Goal: Task Accomplishment & Management: Manage account settings

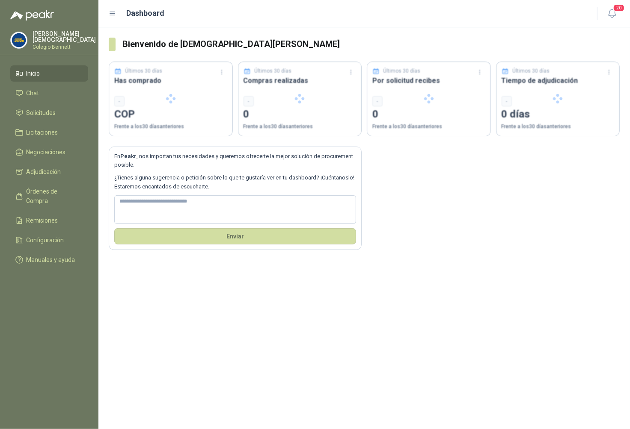
click at [61, 37] on p "[PERSON_NAME]" at bounding box center [64, 37] width 63 height 12
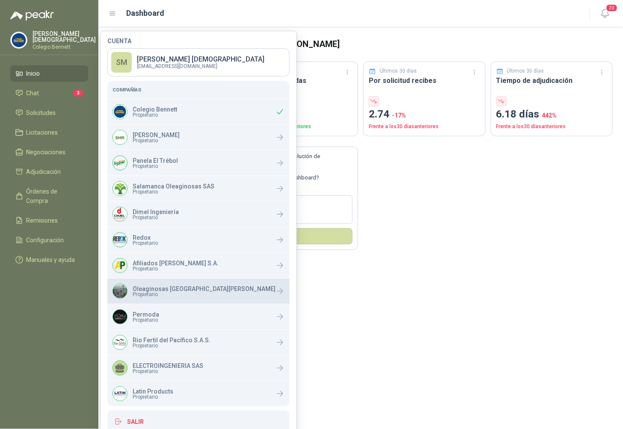
click at [164, 292] on span "Propietario" at bounding box center [204, 294] width 143 height 5
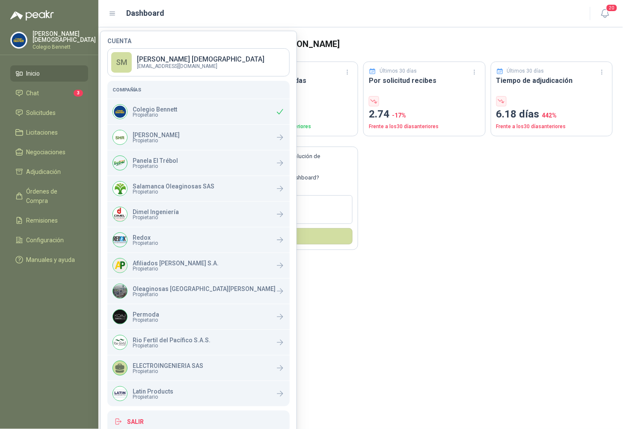
click at [53, 44] on p "Colegio Bennett" at bounding box center [64, 46] width 63 height 5
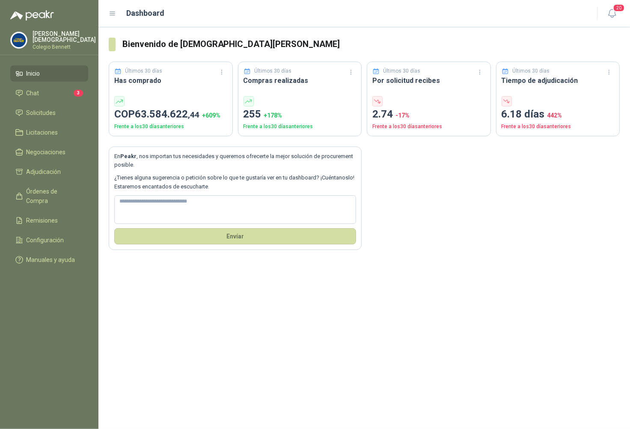
click at [51, 44] on p "Colegio Bennett" at bounding box center [64, 46] width 63 height 5
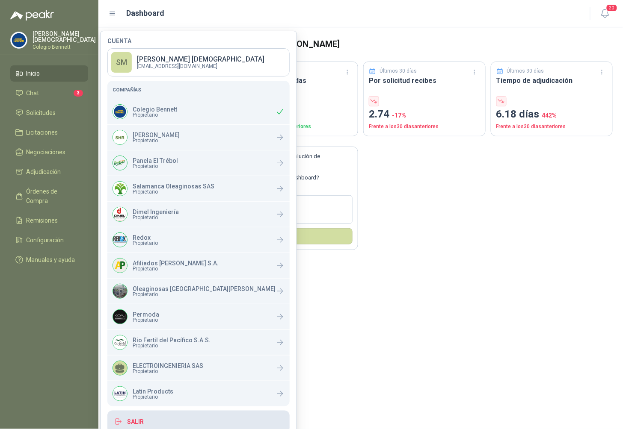
click at [139, 422] on button "Salir" at bounding box center [198, 422] width 182 height 22
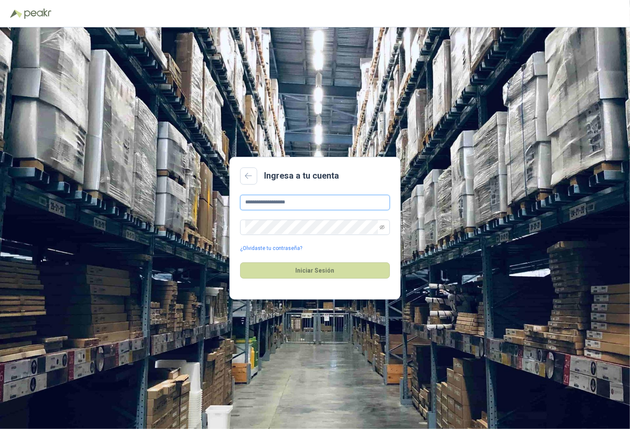
drag, startPoint x: 302, startPoint y: 205, endPoint x: 317, endPoint y: 210, distance: 15.6
click at [302, 204] on input "**********" at bounding box center [315, 202] width 150 height 15
type input "**********"
click at [338, 272] on button "Iniciar Sesión" at bounding box center [315, 271] width 150 height 16
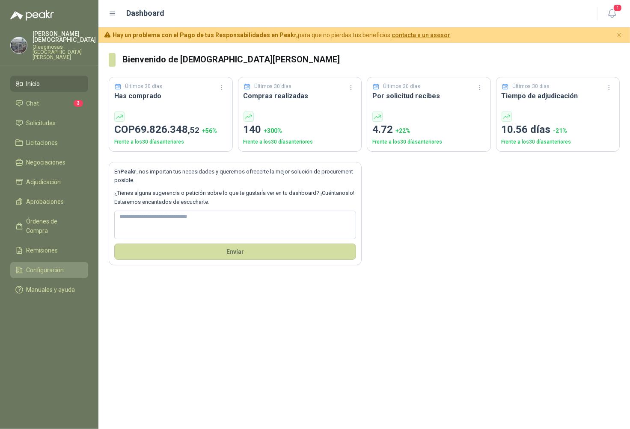
click at [47, 266] on span "Configuración" at bounding box center [46, 270] width 38 height 9
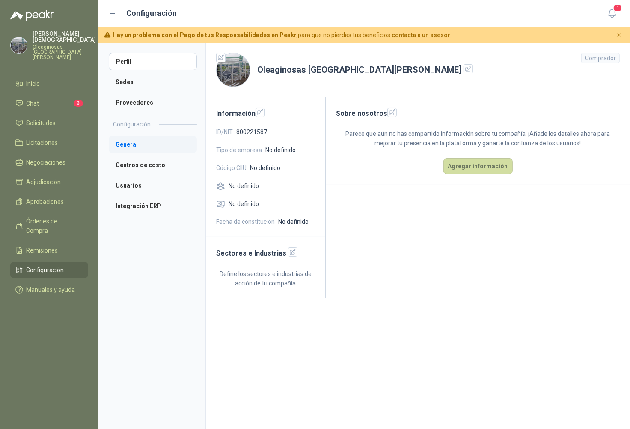
click at [129, 145] on li "General" at bounding box center [153, 144] width 88 height 17
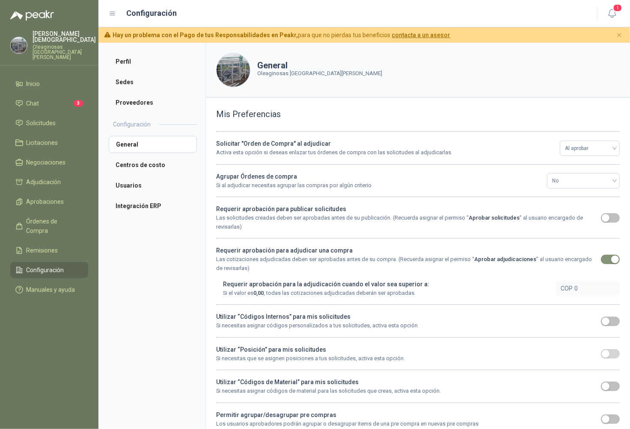
scroll to position [75, 0]
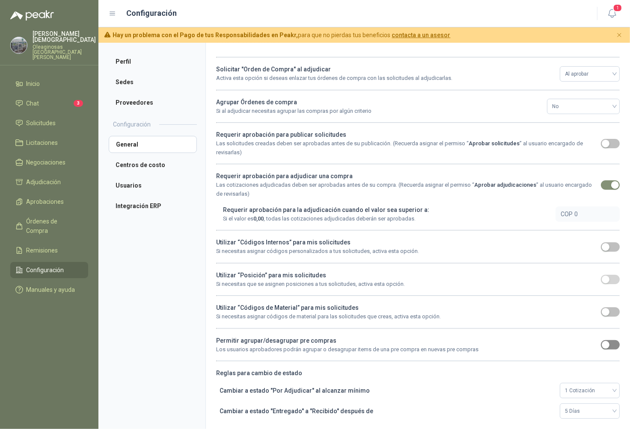
click at [602, 345] on div "button" at bounding box center [605, 345] width 8 height 8
click at [44, 118] on span "Solicitudes" at bounding box center [42, 122] width 30 height 9
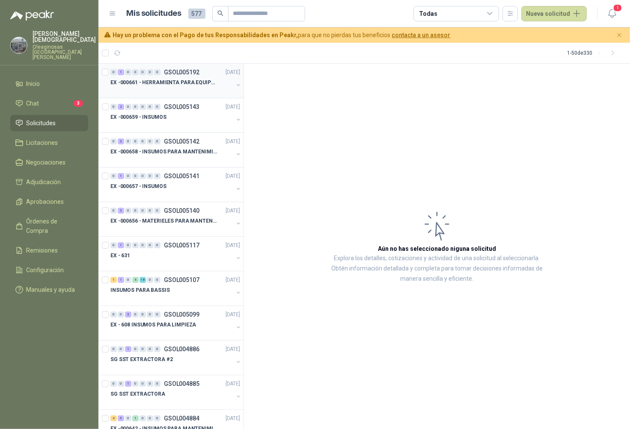
click at [177, 85] on p "EX -000661 - HERRAMIENTA PARA EQUIPO MECANICO PLAN" at bounding box center [163, 83] width 107 height 8
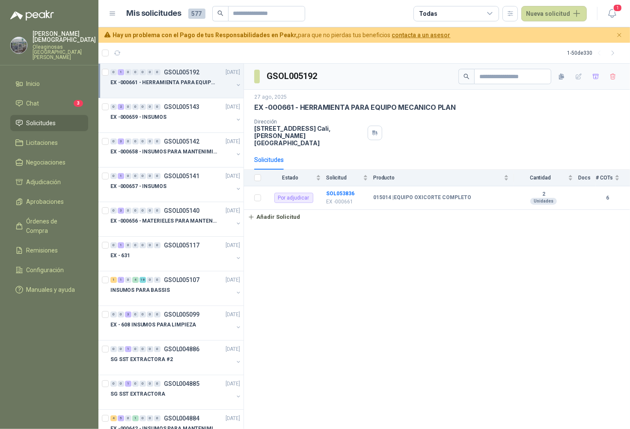
click at [183, 84] on p "EX -000661 - HERRAMIENTA PARA EQUIPO MECANICO PLAN" at bounding box center [163, 83] width 107 height 8
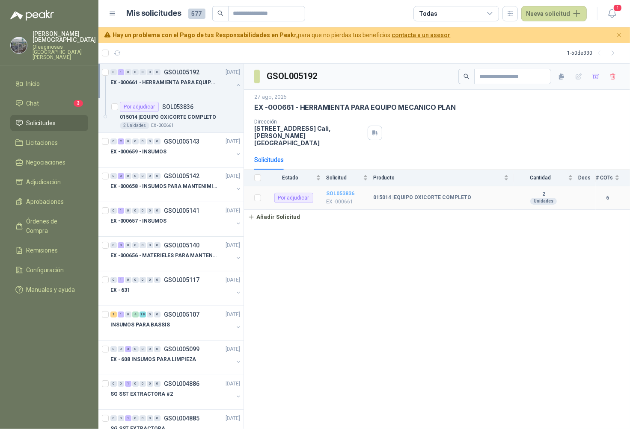
click at [344, 191] on b "SOL053836" at bounding box center [340, 194] width 28 height 6
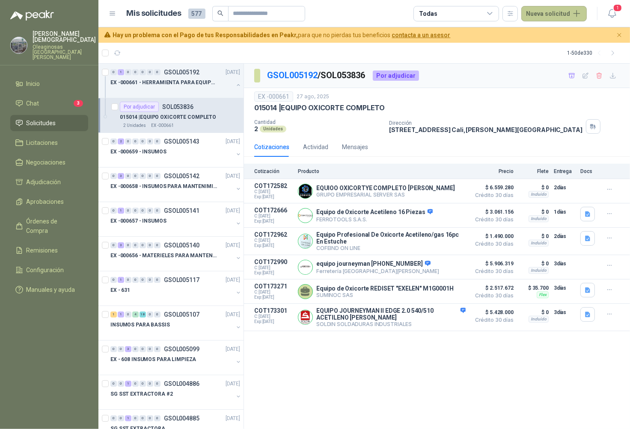
click at [548, 12] on button "Nueva solicitud" at bounding box center [553, 13] width 65 height 15
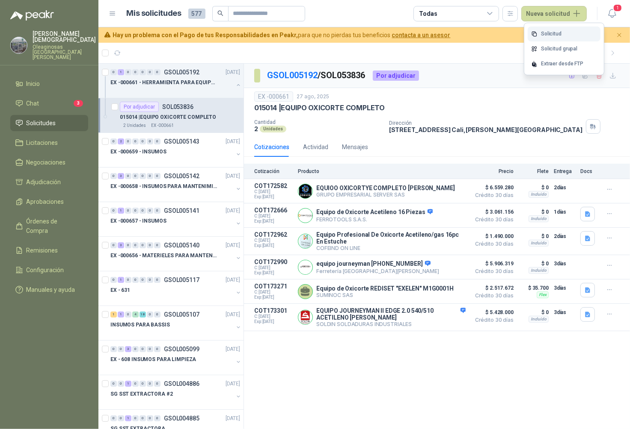
click at [541, 34] on link "Solicitud" at bounding box center [563, 34] width 73 height 15
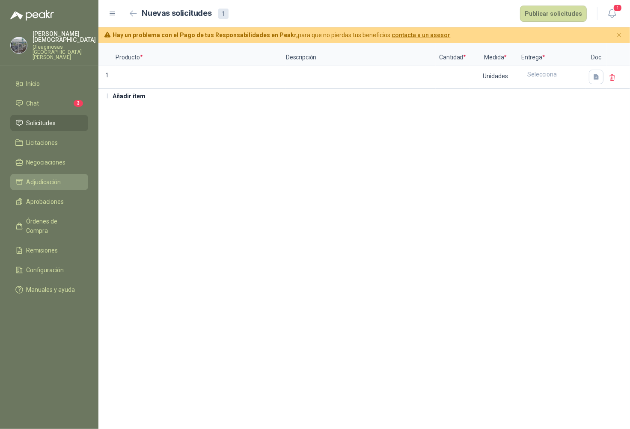
click at [57, 178] on span "Adjudicación" at bounding box center [44, 182] width 35 height 9
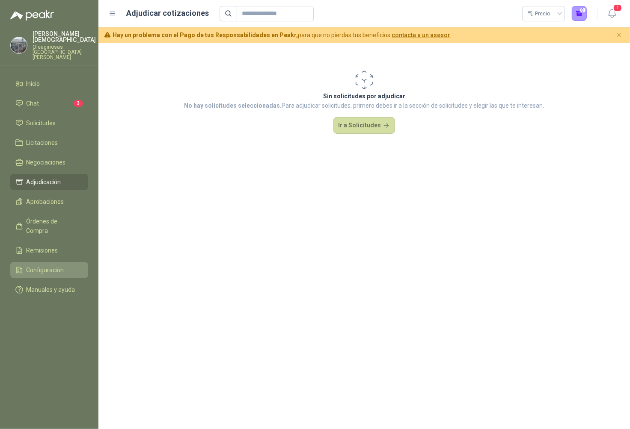
click at [48, 266] on span "Configuración" at bounding box center [46, 270] width 38 height 9
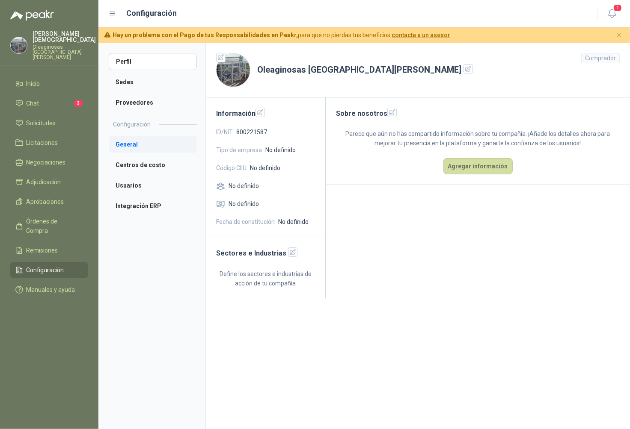
click at [141, 143] on li "General" at bounding box center [153, 144] width 88 height 17
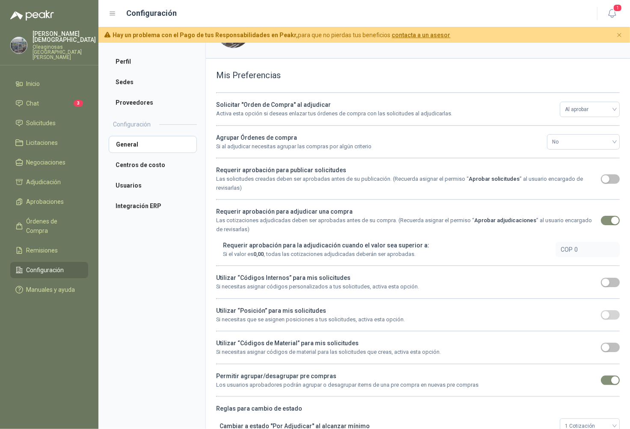
scroll to position [75, 0]
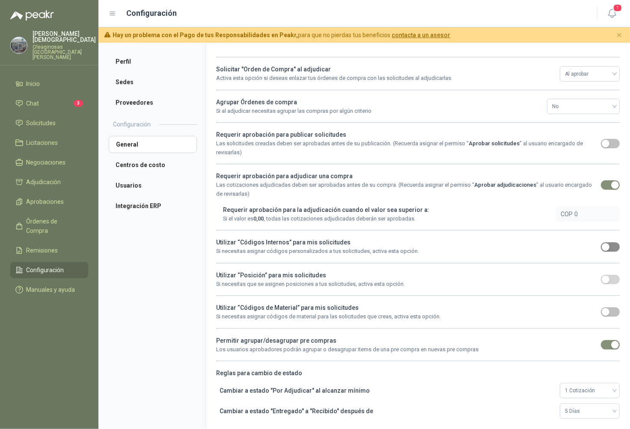
click at [601, 247] on div "button" at bounding box center [605, 247] width 8 height 8
click at [601, 281] on div "button" at bounding box center [605, 280] width 8 height 8
click at [604, 312] on span "button" at bounding box center [610, 312] width 19 height 9
click at [47, 197] on span "Aprobaciones" at bounding box center [46, 201] width 38 height 9
